Goal: Task Accomplishment & Management: Manage account settings

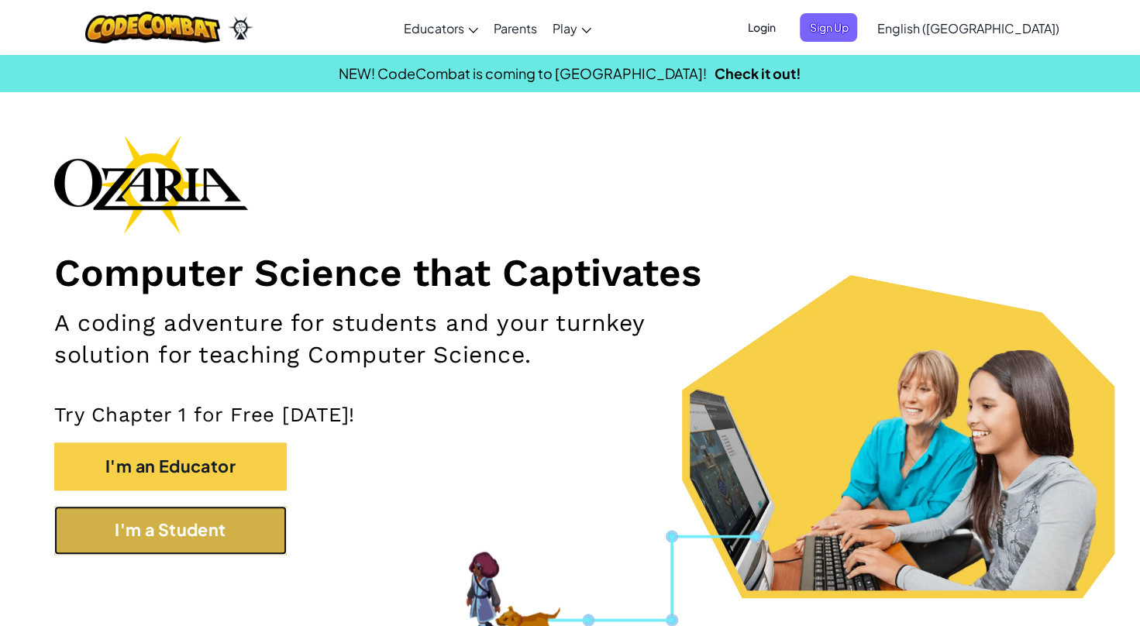
click at [208, 539] on button "I'm a Student" at bounding box center [170, 530] width 232 height 48
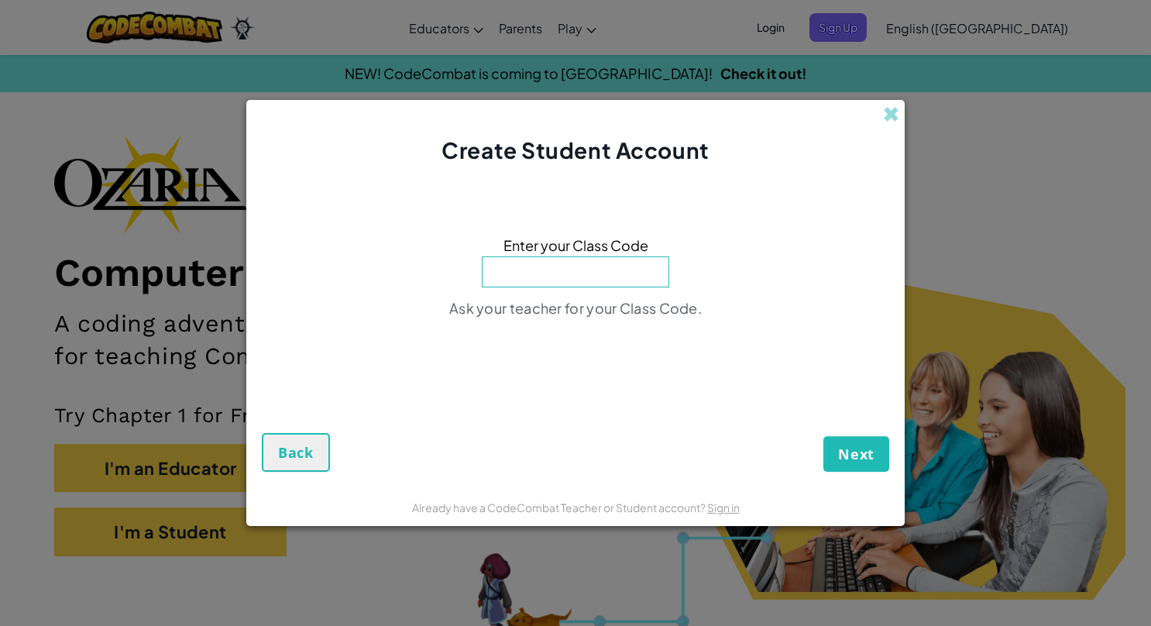
click at [889, 114] on span at bounding box center [891, 114] width 16 height 16
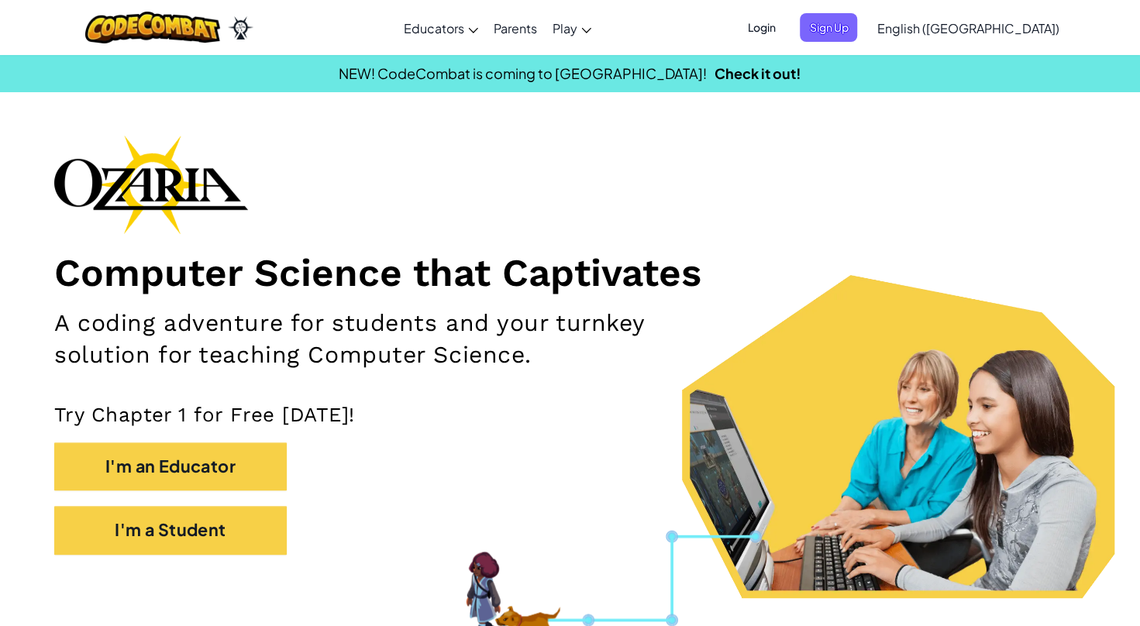
click at [784, 36] on span "Login" at bounding box center [761, 27] width 46 height 29
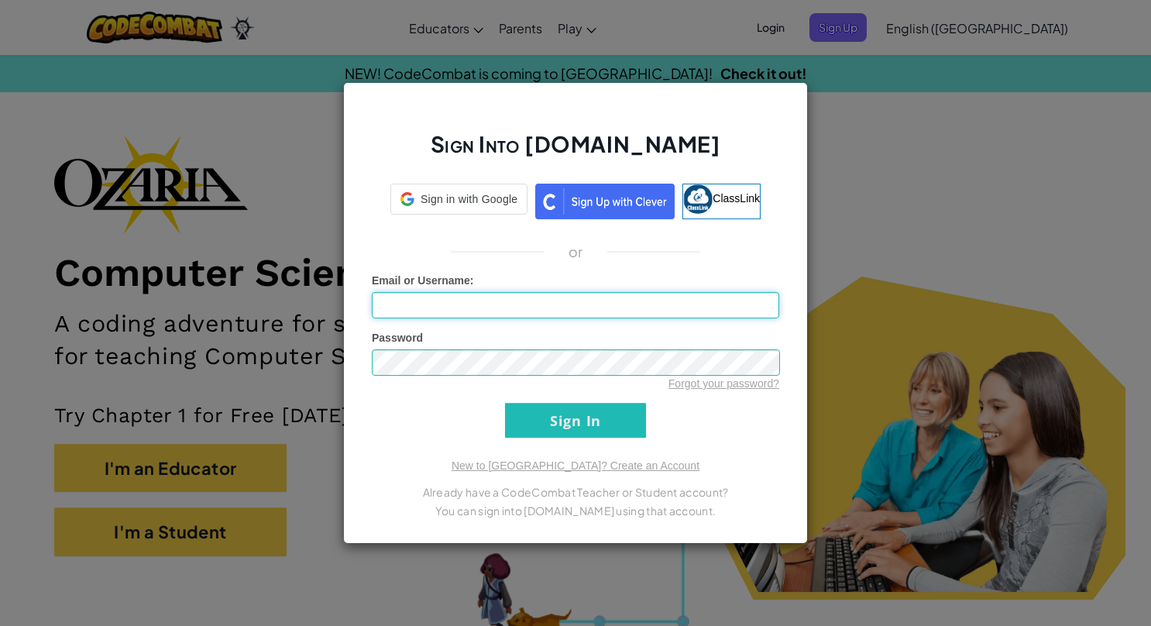
type input "Jack Flynn6"
click at [613, 425] on input "Sign In" at bounding box center [575, 420] width 141 height 35
click at [593, 411] on input "Sign In" at bounding box center [575, 420] width 141 height 35
click at [600, 411] on input "Sign In" at bounding box center [575, 420] width 141 height 35
click at [600, 409] on input "Sign In" at bounding box center [575, 420] width 141 height 35
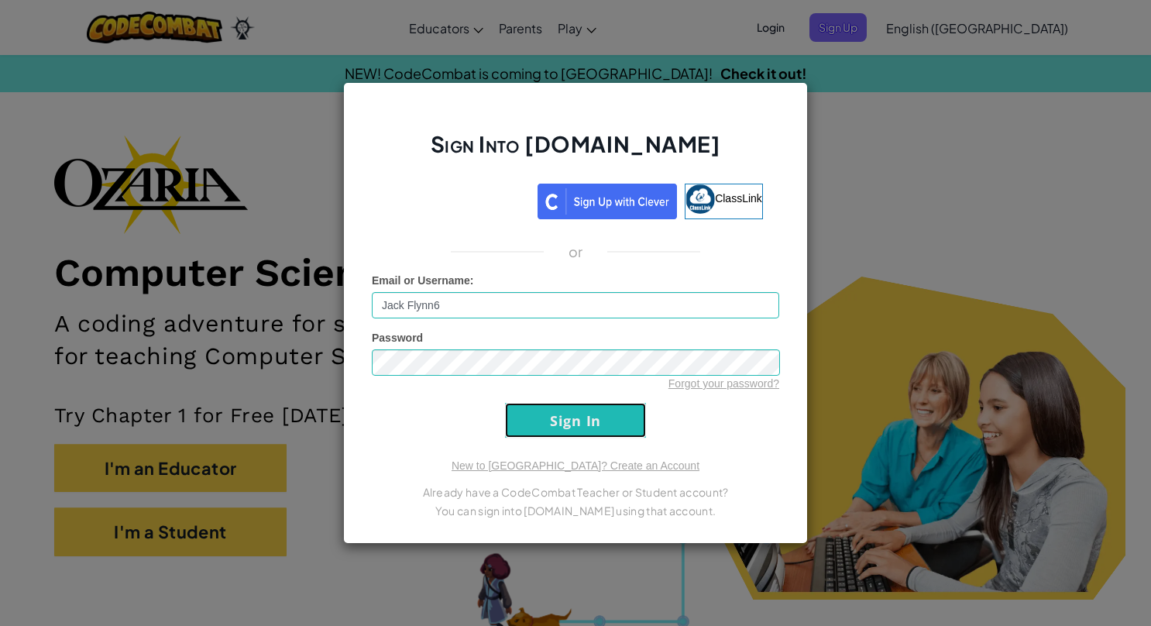
click at [604, 408] on input "Sign In" at bounding box center [575, 420] width 141 height 35
